Goal: Information Seeking & Learning: Learn about a topic

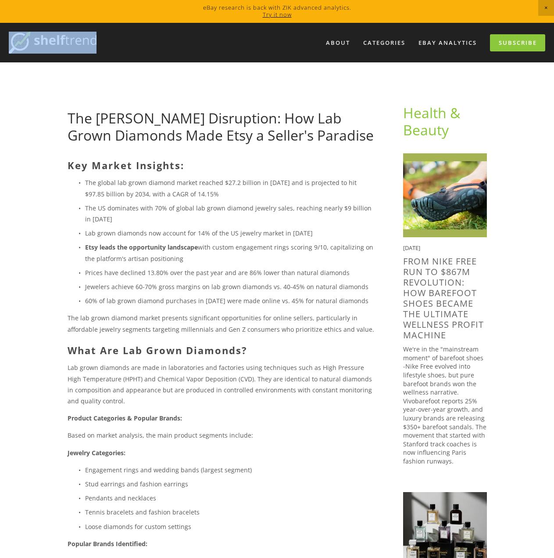
drag, startPoint x: 108, startPoint y: 48, endPoint x: 50, endPoint y: 41, distance: 58.3
click at [50, 41] on div "About Categories Auto Parts Electronics Fashion Home & Garden" at bounding box center [277, 43] width 537 height 40
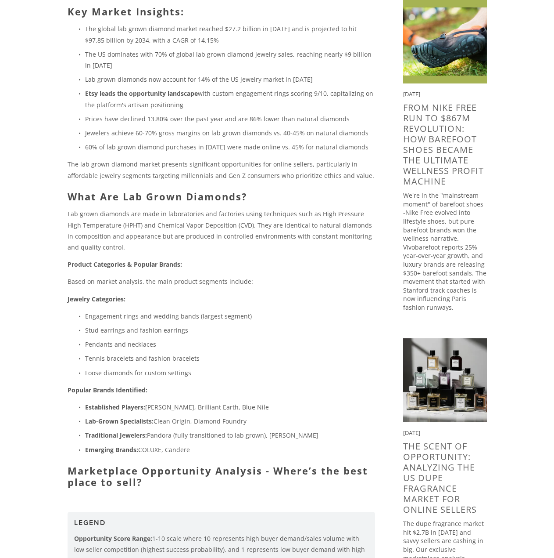
scroll to position [44, 0]
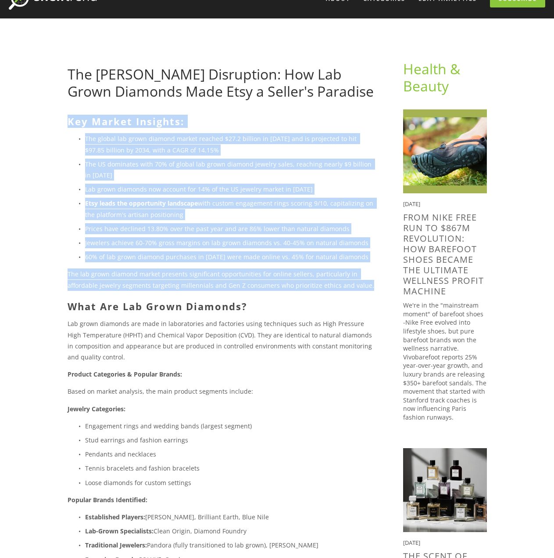
drag, startPoint x: 68, startPoint y: 119, endPoint x: 370, endPoint y: 280, distance: 341.7
click at [370, 280] on div "Key Market Insights: The global lab grown diamond market reached $27.2 billion …" at bounding box center [222, 356] width 308 height 482
copy div "Key Market Insights: The global lab grown diamond market reached $27.2 billion …"
